Goal: Information Seeking & Learning: Check status

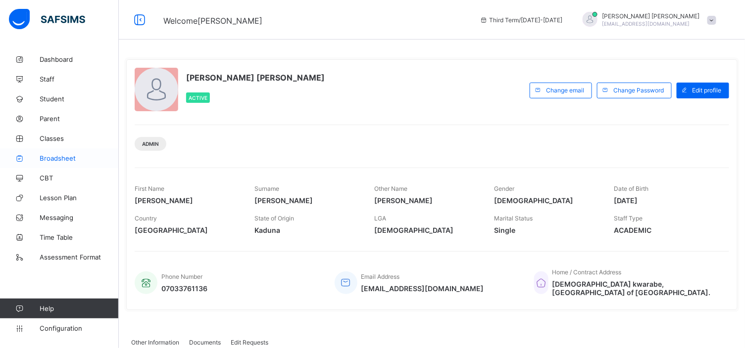
click at [60, 154] on link "Broadsheet" at bounding box center [59, 158] width 119 height 20
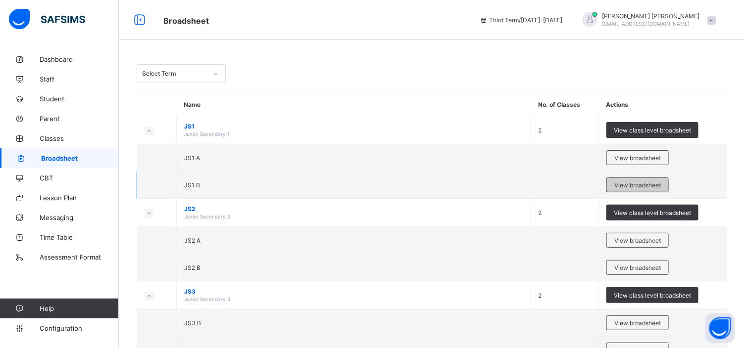
click at [649, 182] on span "View broadsheet" at bounding box center [637, 185] width 47 height 7
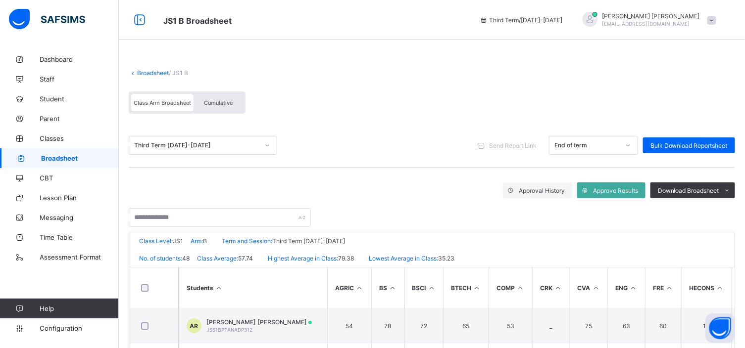
click at [215, 100] on span "Cumulative" at bounding box center [218, 102] width 29 height 7
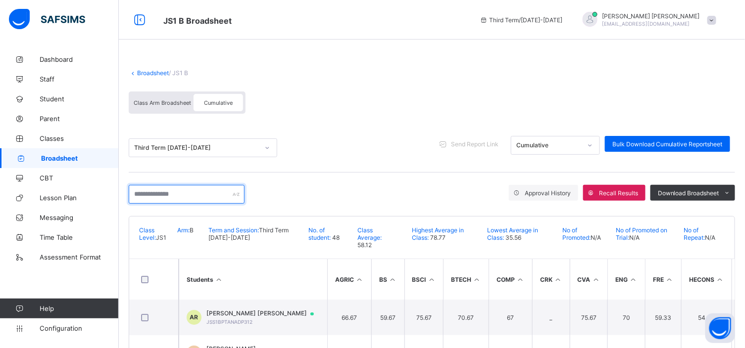
click at [139, 196] on input "text" at bounding box center [187, 194] width 116 height 19
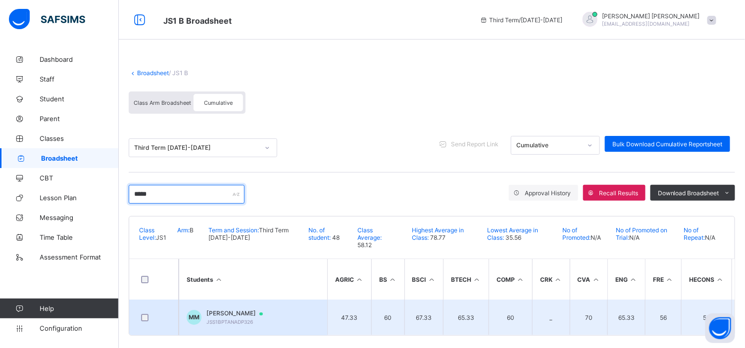
type input "*****"
click at [243, 312] on span "[PERSON_NAME]" at bounding box center [239, 314] width 66 height 8
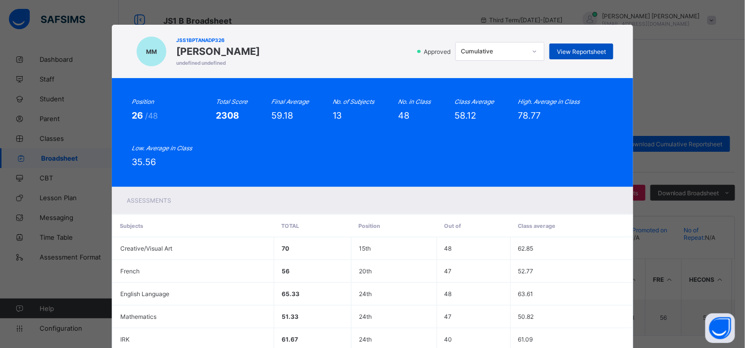
click at [585, 51] on span "View Reportsheet" at bounding box center [581, 51] width 49 height 7
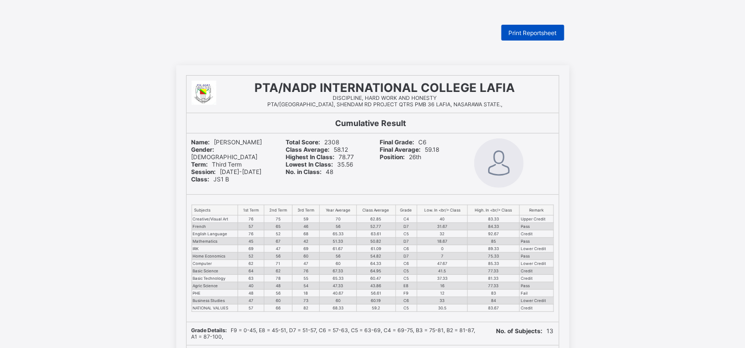
click at [538, 31] on span "Print Reportsheet" at bounding box center [533, 32] width 48 height 7
